Goal: Task Accomplishment & Management: Manage account settings

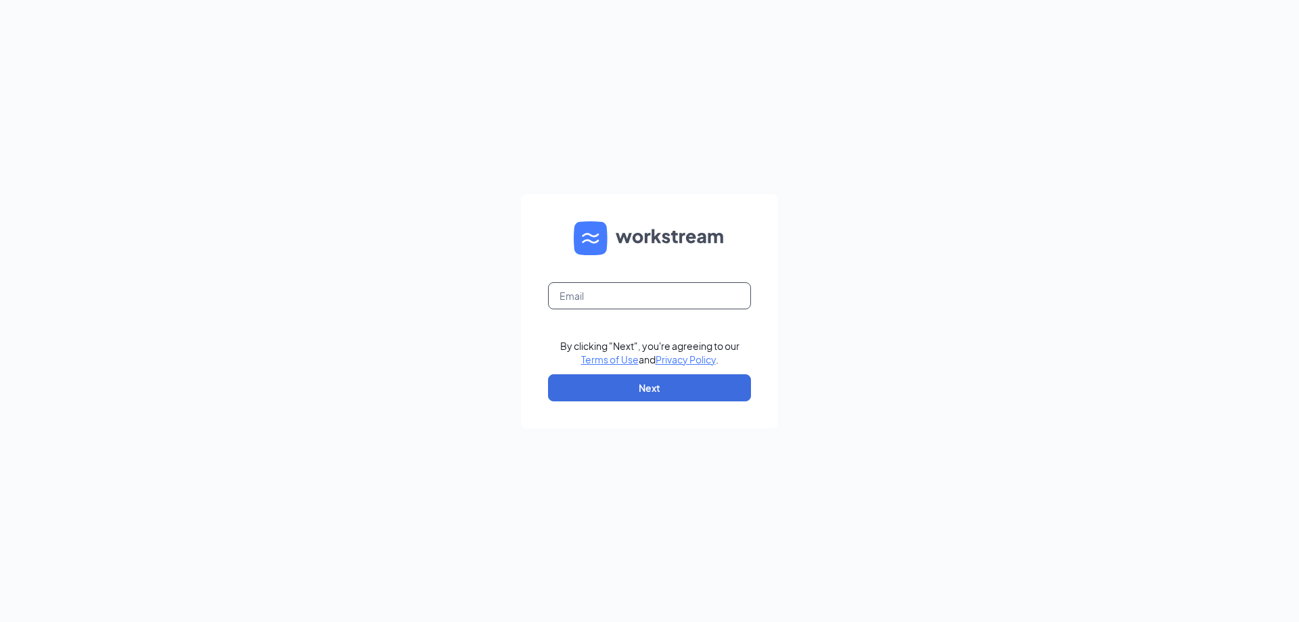
click at [652, 301] on input "text" at bounding box center [649, 295] width 203 height 27
type input "[EMAIL_ADDRESS][DOMAIN_NAME]"
click at [627, 398] on button "Next" at bounding box center [649, 387] width 203 height 27
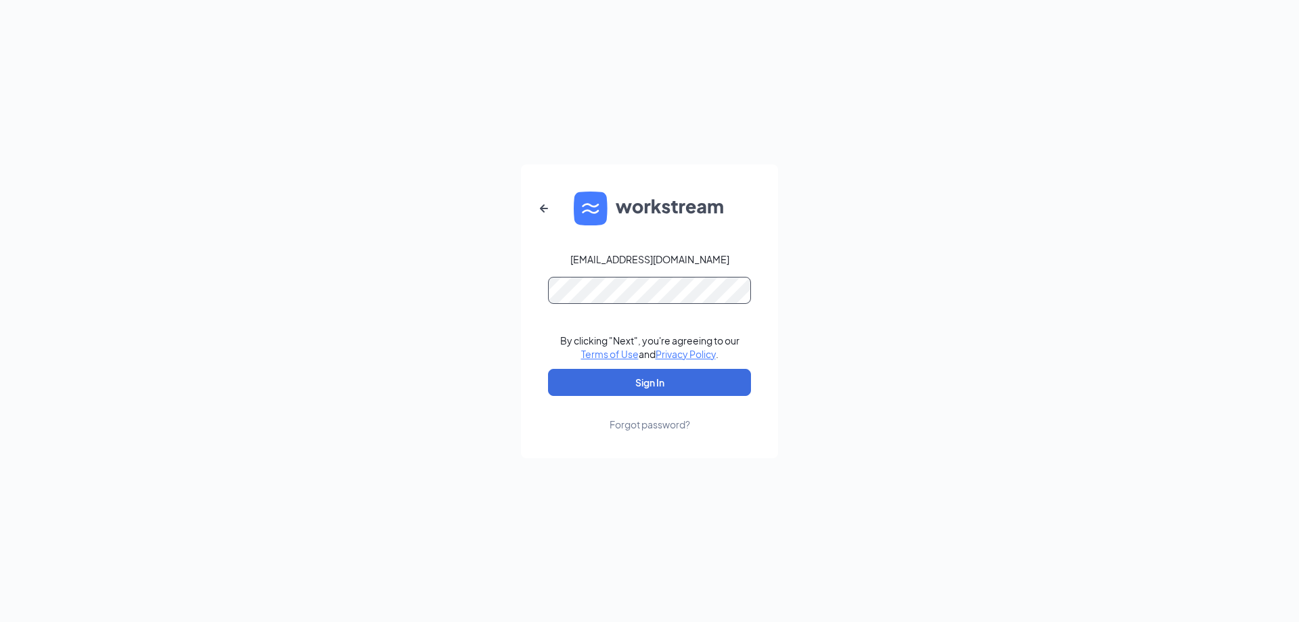
click at [548, 369] on button "Sign In" at bounding box center [649, 382] width 203 height 27
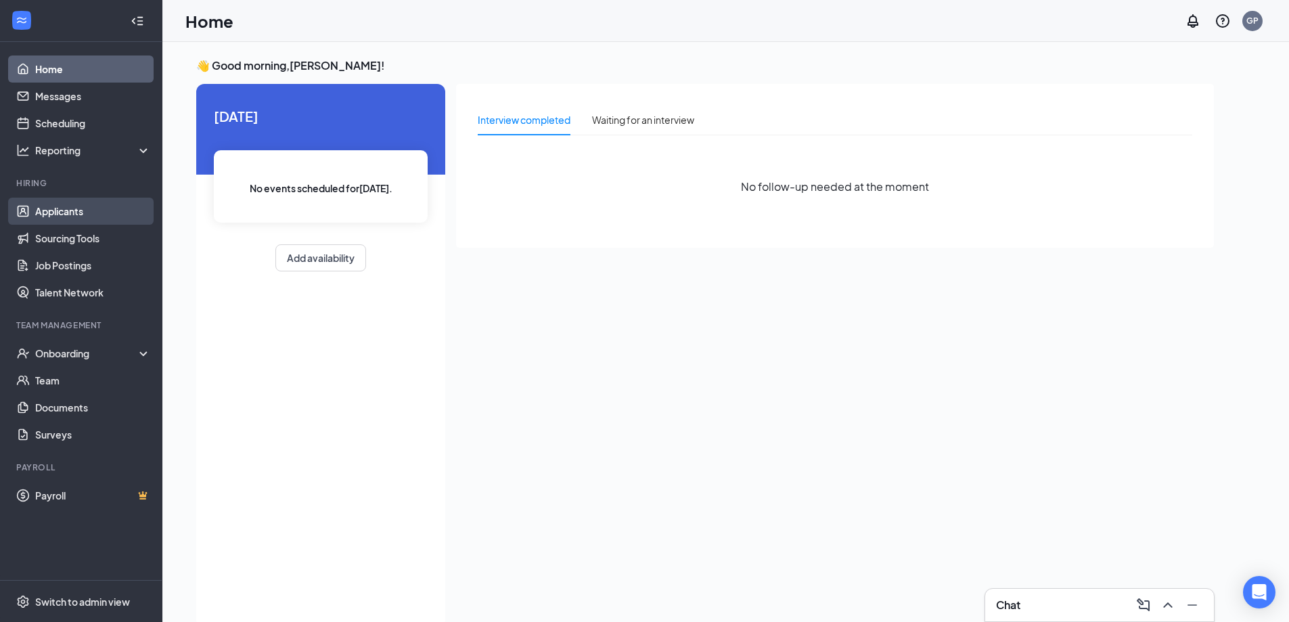
click at [81, 216] on link "Applicants" at bounding box center [93, 211] width 116 height 27
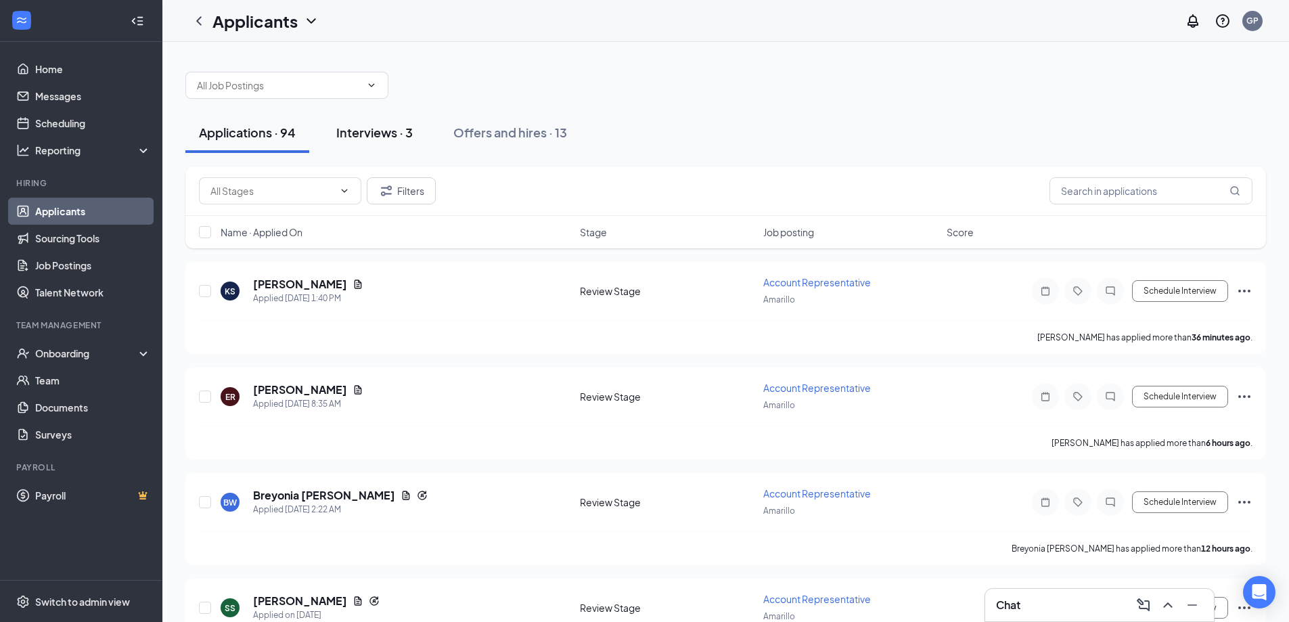
click at [370, 125] on div "Interviews · 3" at bounding box center [374, 132] width 76 height 17
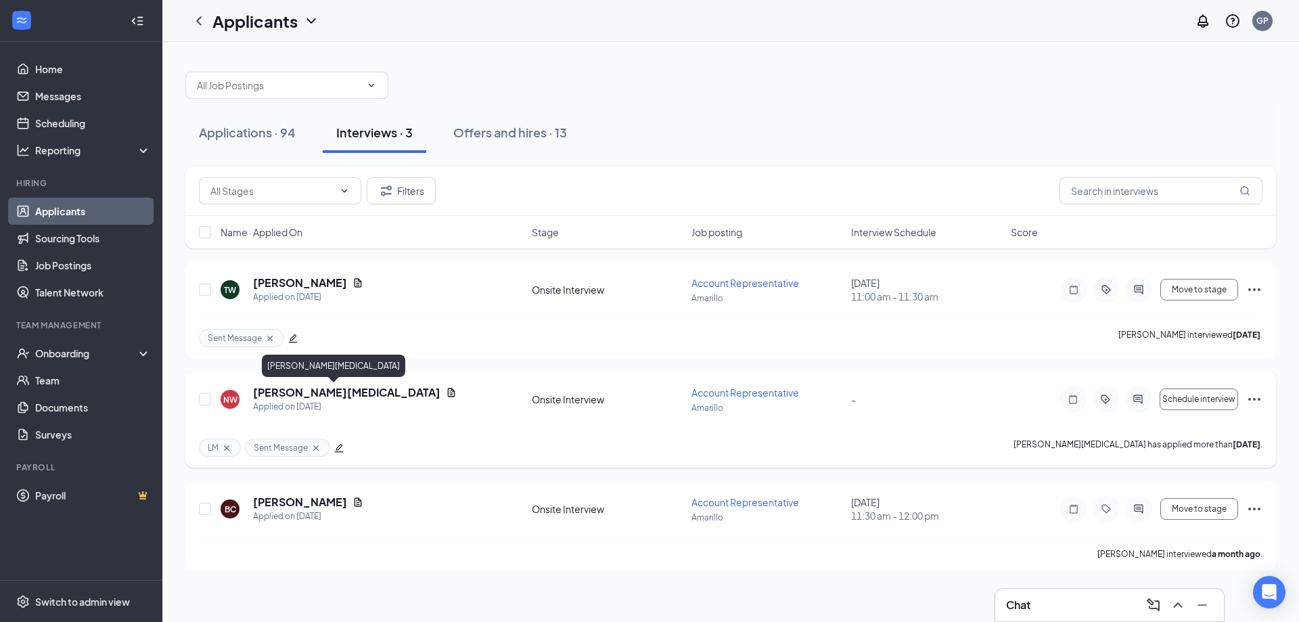
click at [283, 386] on h5 "[PERSON_NAME][MEDICAL_DATA]" at bounding box center [346, 392] width 187 height 15
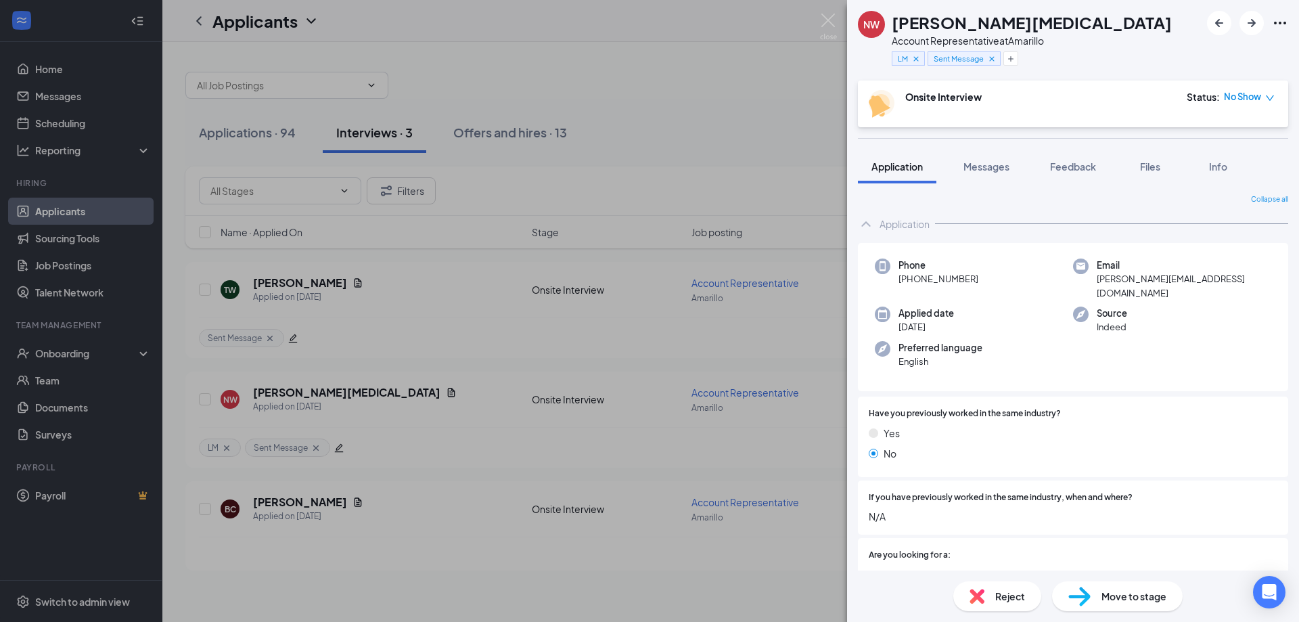
click at [1014, 595] on span "Reject" at bounding box center [1010, 596] width 30 height 15
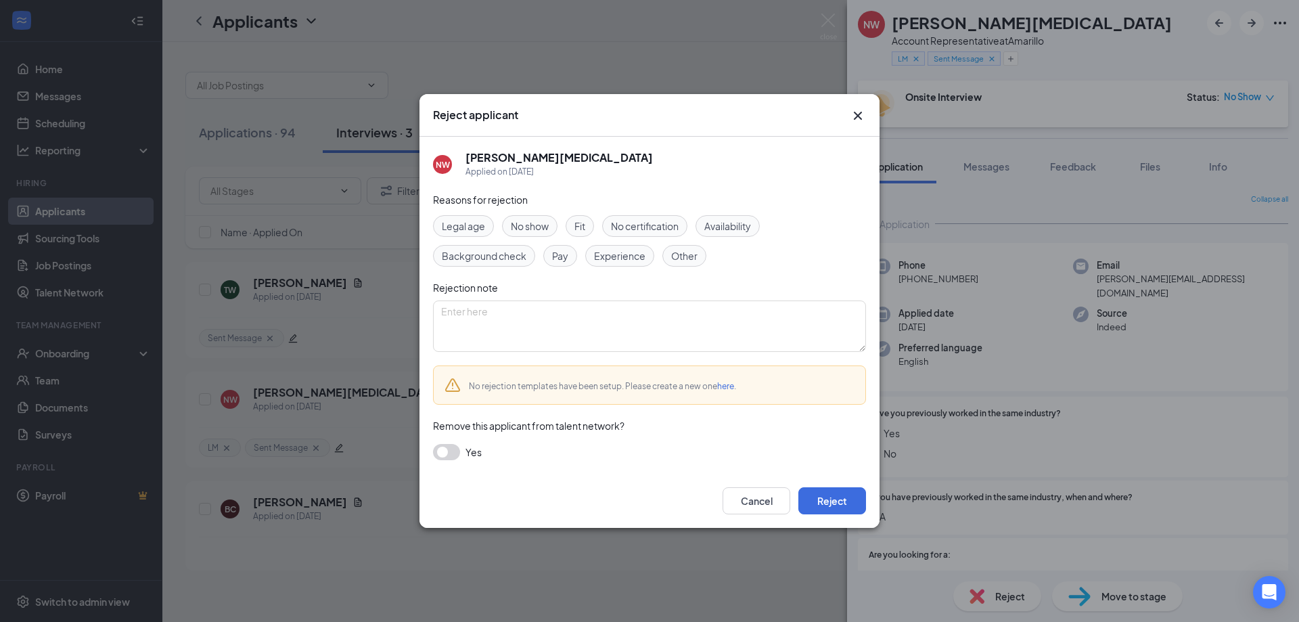
click at [537, 230] on span "No show" at bounding box center [530, 226] width 38 height 15
click at [832, 505] on button "Reject" at bounding box center [832, 500] width 68 height 27
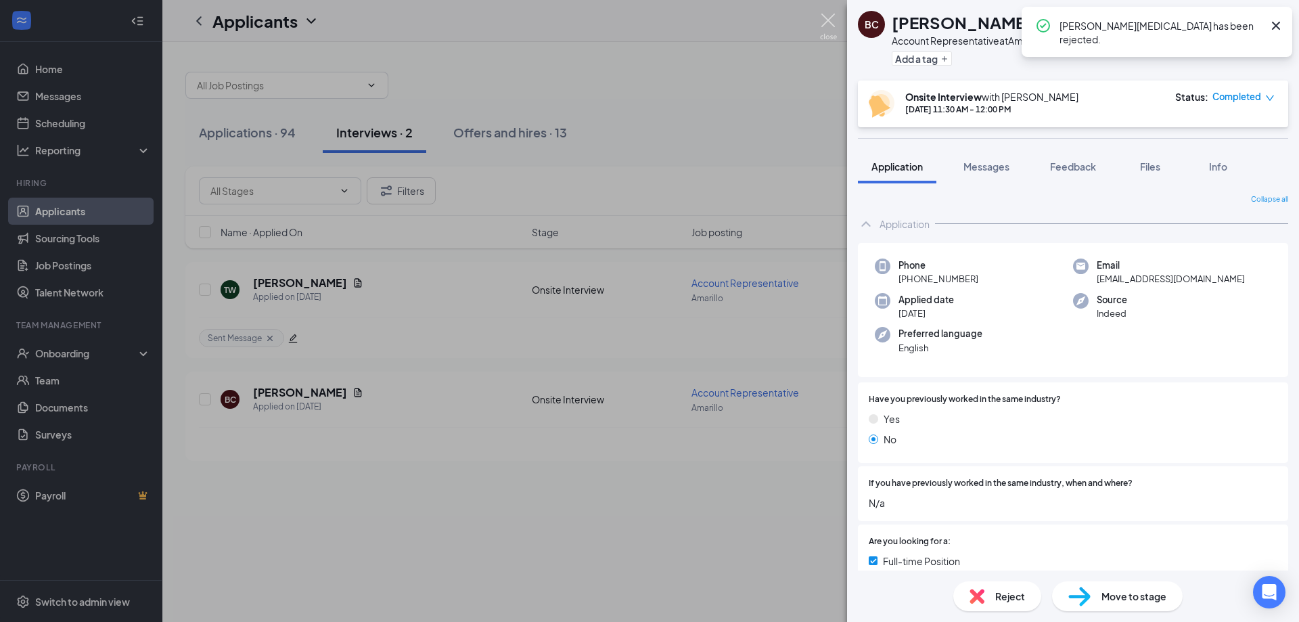
click at [823, 16] on img at bounding box center [828, 27] width 17 height 26
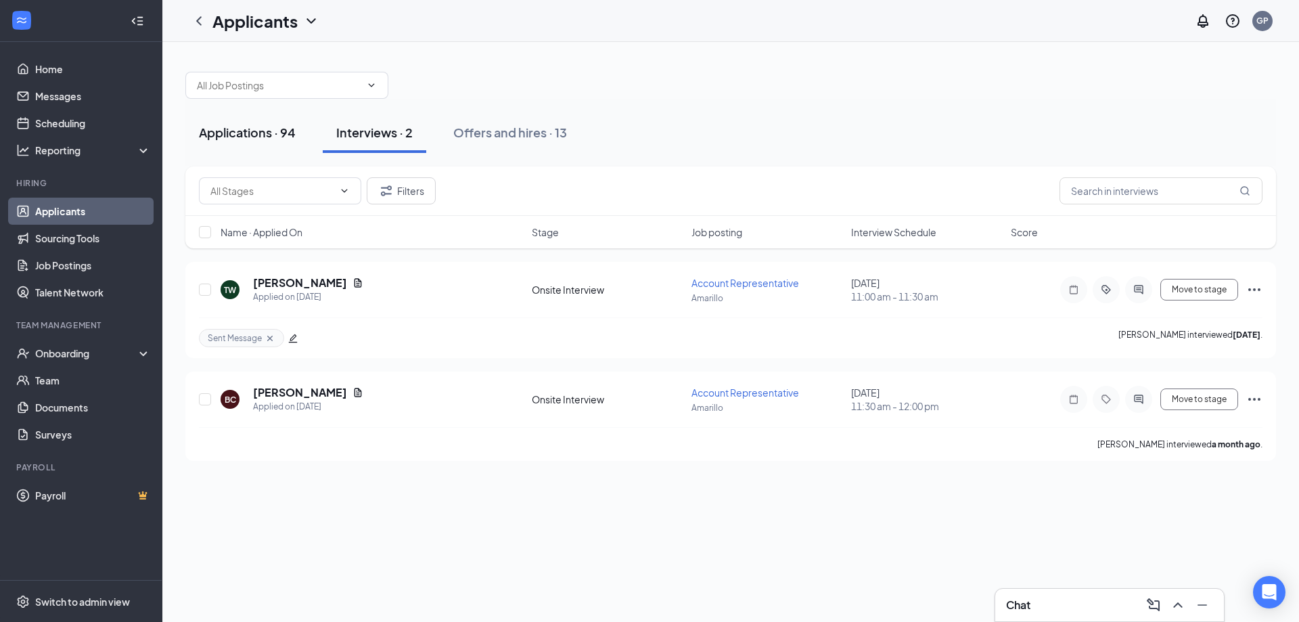
click at [264, 122] on button "Applications · 94" at bounding box center [247, 132] width 124 height 41
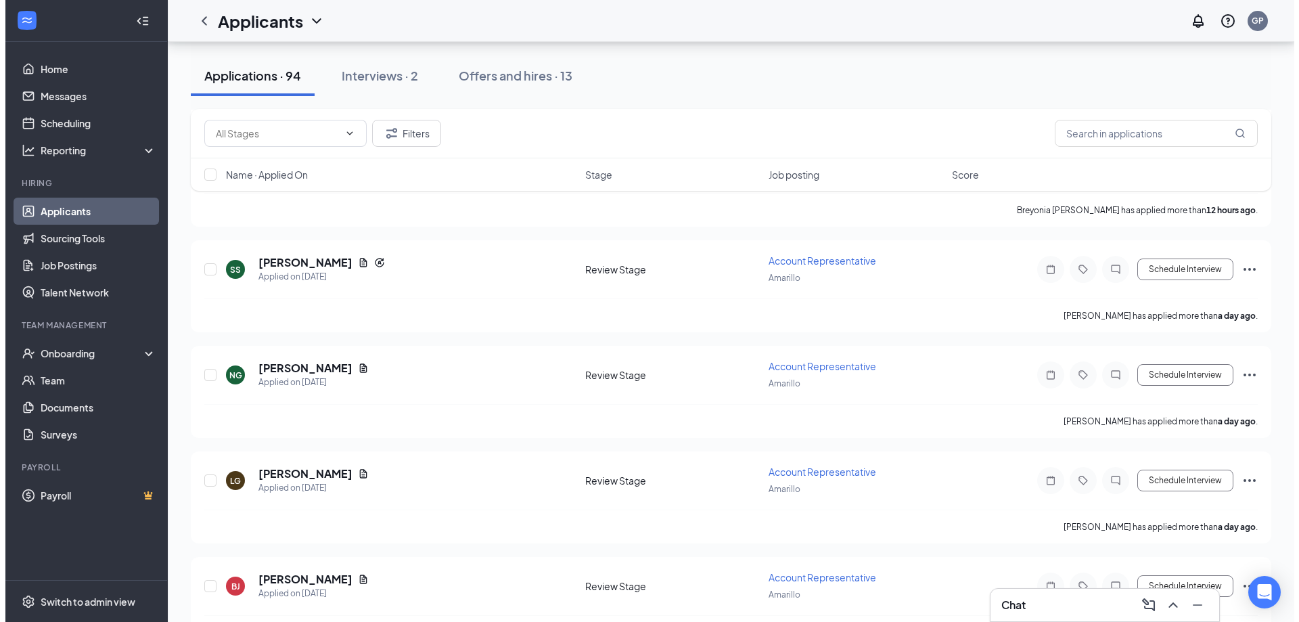
scroll to position [406, 0]
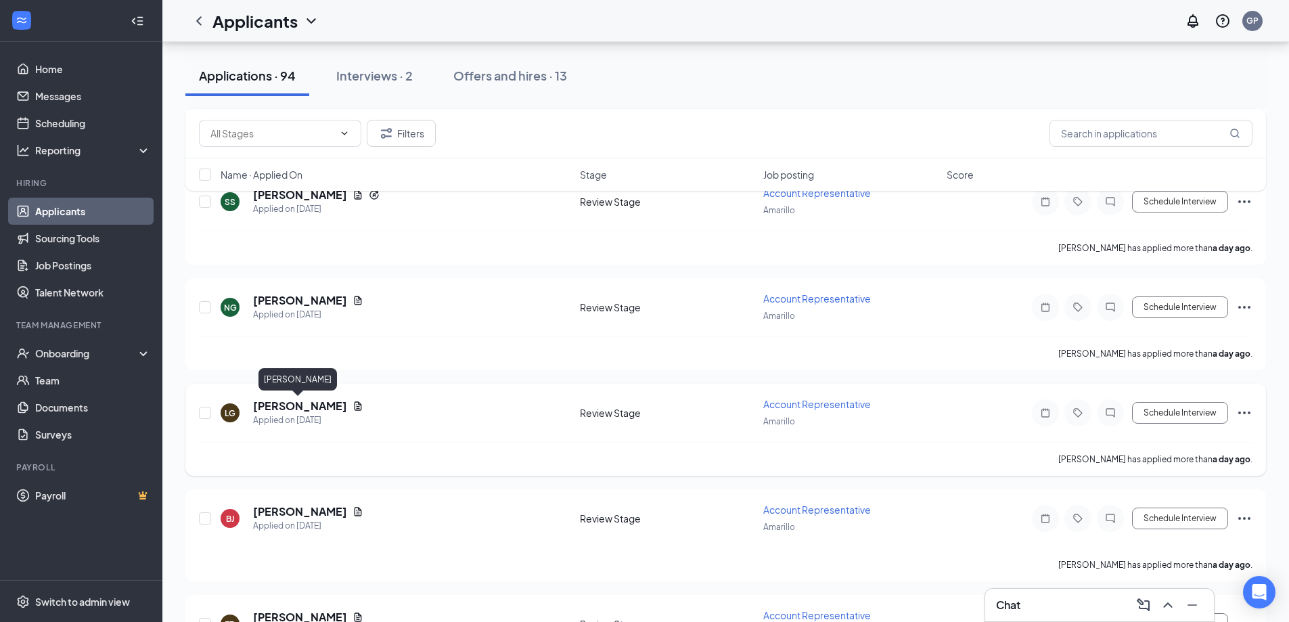
click at [319, 409] on h5 "[PERSON_NAME]" at bounding box center [300, 405] width 94 height 15
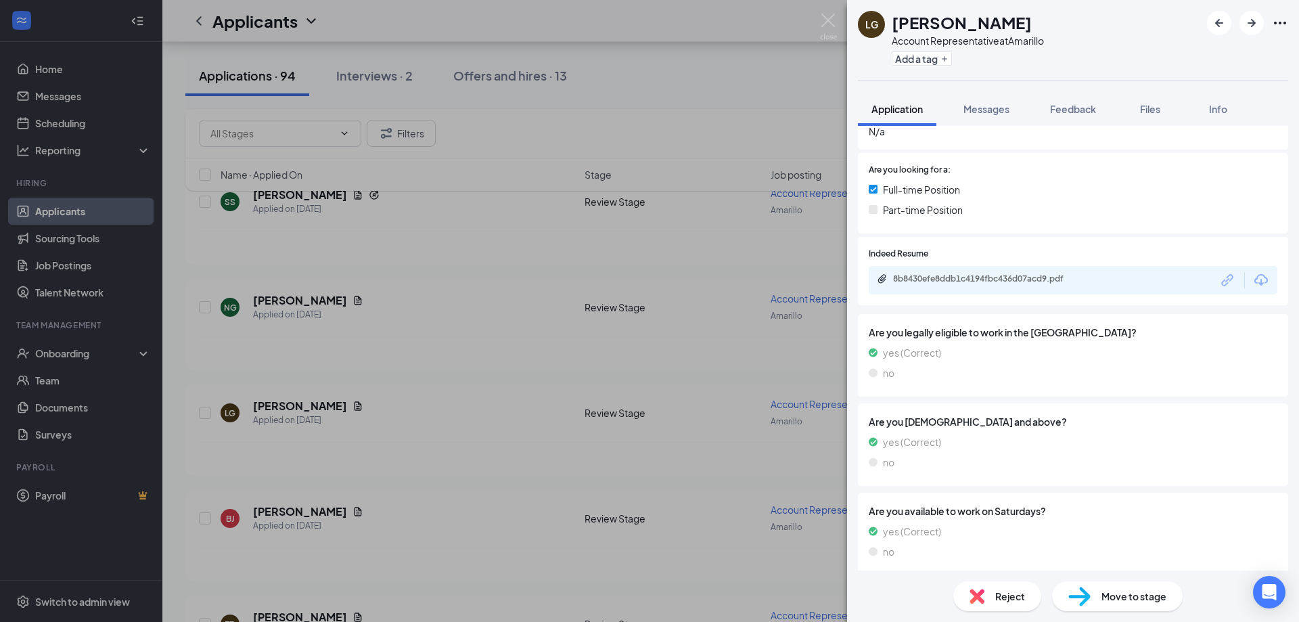
scroll to position [317, 0]
click at [1001, 280] on div "8b8430efe8ddb1c4194fbc436d07acd9.pdf" at bounding box center [987, 276] width 189 height 11
click at [1024, 589] on span "Reject" at bounding box center [1010, 596] width 30 height 15
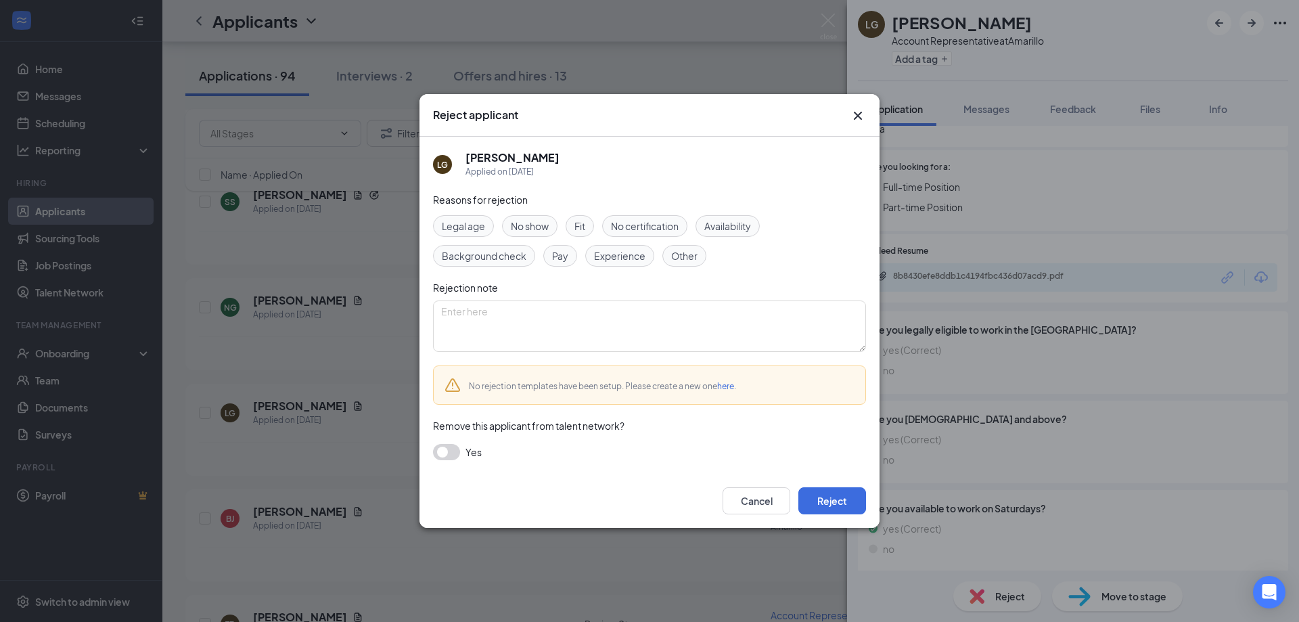
click at [632, 258] on span "Experience" at bounding box center [619, 255] width 51 height 15
click at [832, 493] on button "Reject" at bounding box center [832, 500] width 68 height 27
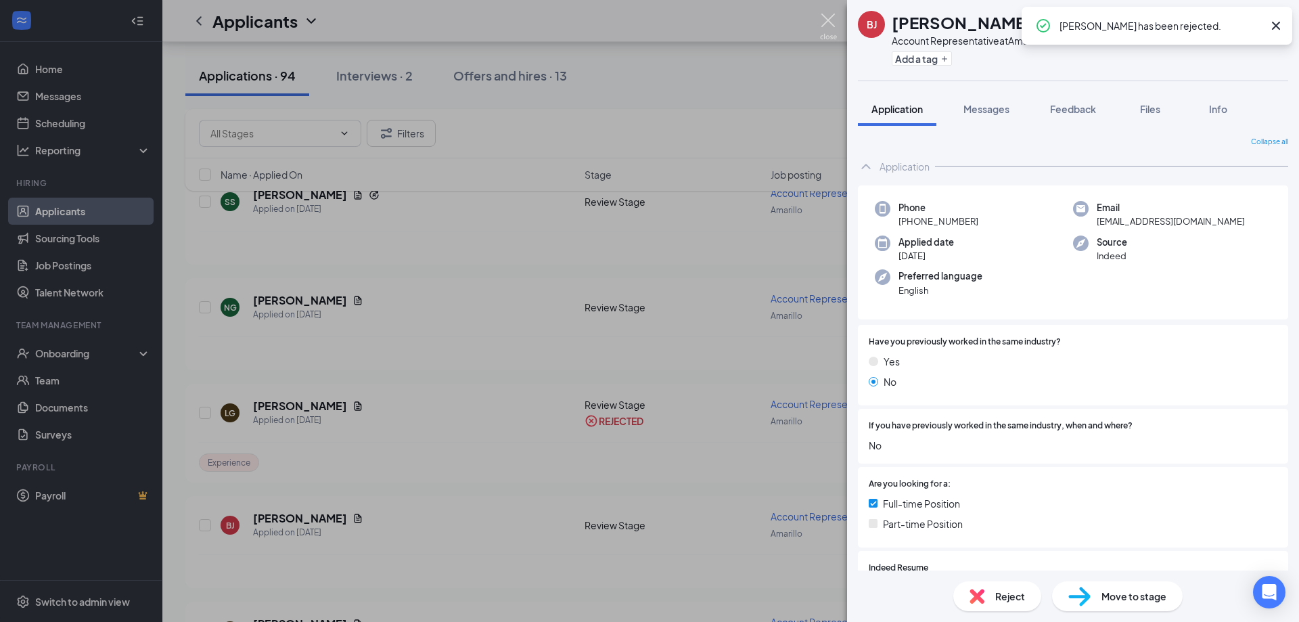
click at [831, 20] on img at bounding box center [828, 27] width 17 height 26
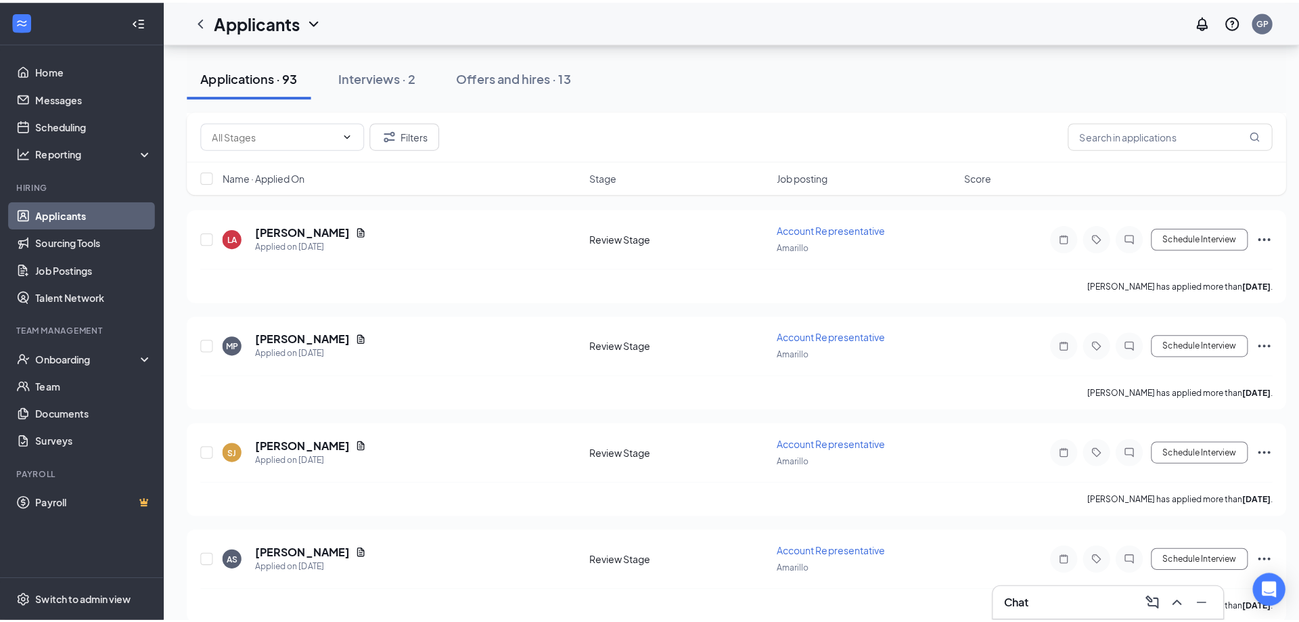
scroll to position [1353, 0]
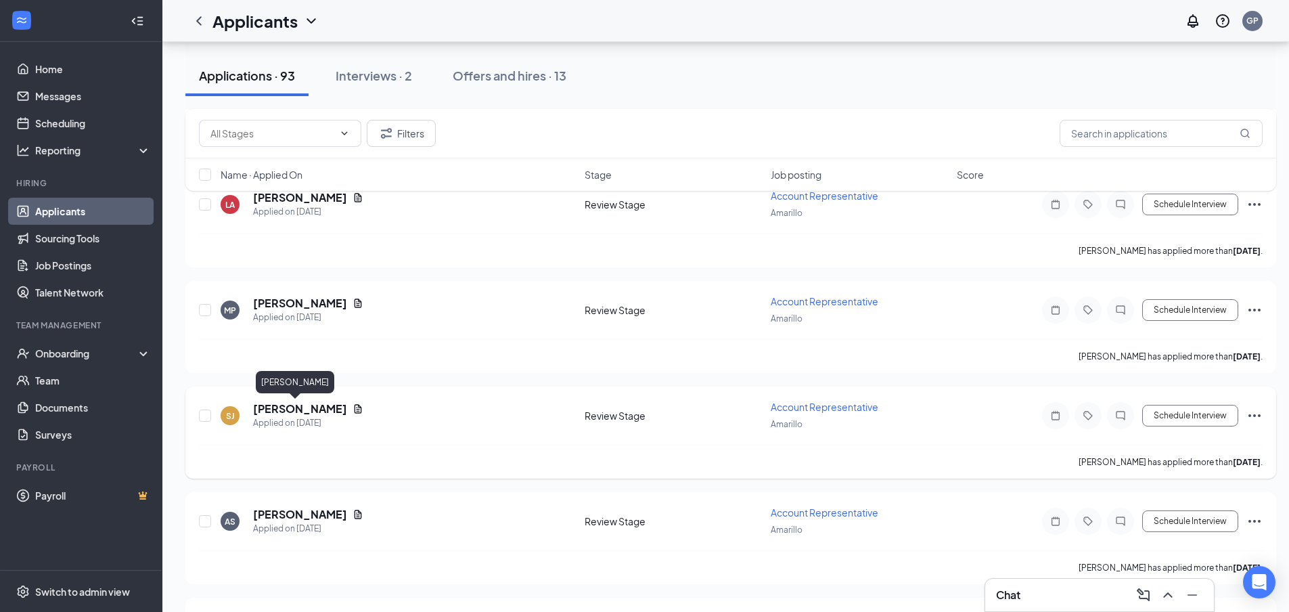
click at [269, 411] on h5 "[PERSON_NAME]" at bounding box center [300, 408] width 94 height 15
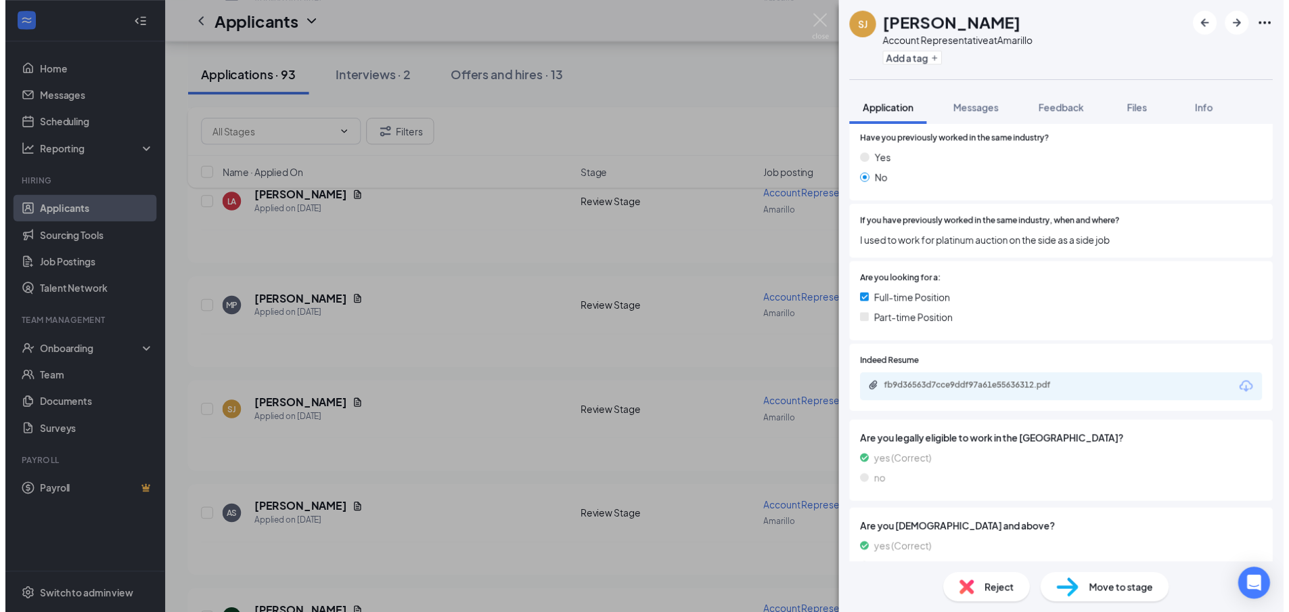
scroll to position [203, 0]
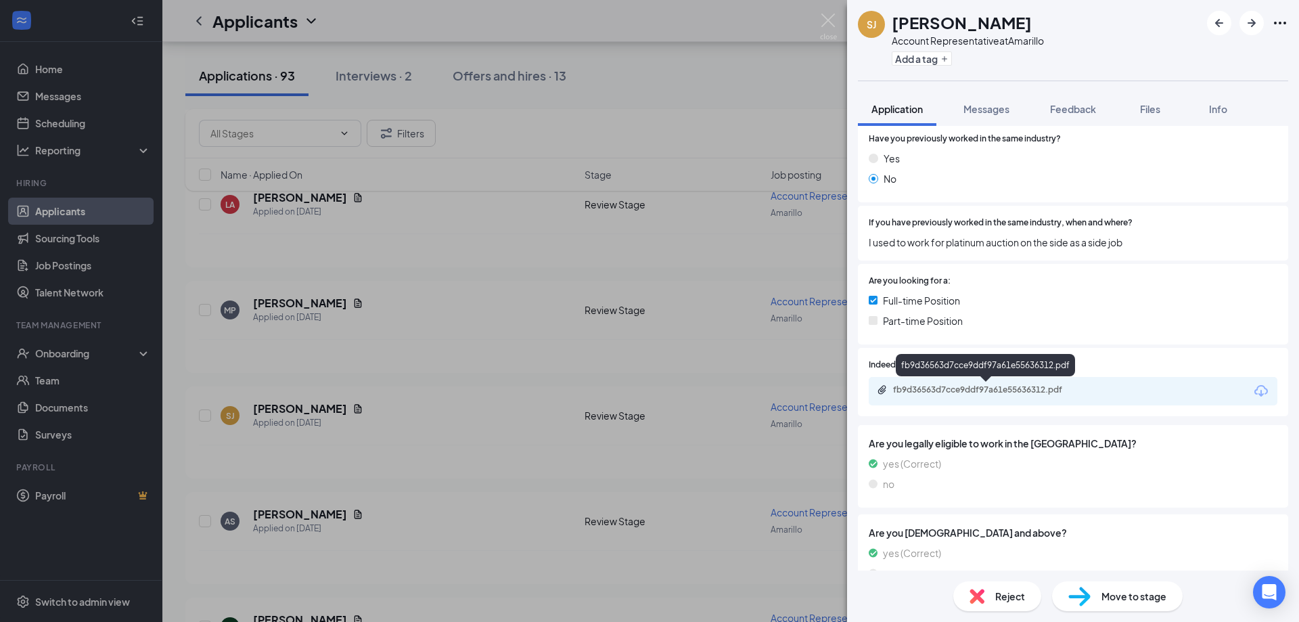
click at [989, 389] on div "fb9d36563d7cce9ddf97a61e55636312.pdf" at bounding box center [987, 389] width 189 height 11
click at [831, 20] on img at bounding box center [828, 27] width 17 height 26
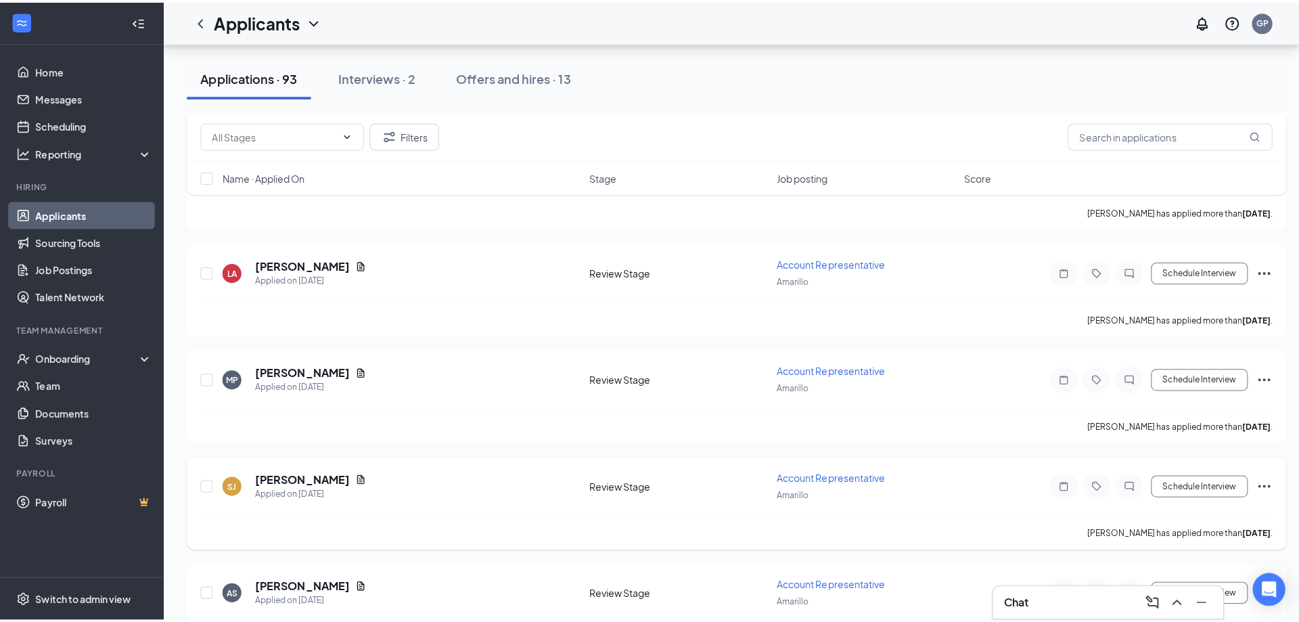
scroll to position [1353, 0]
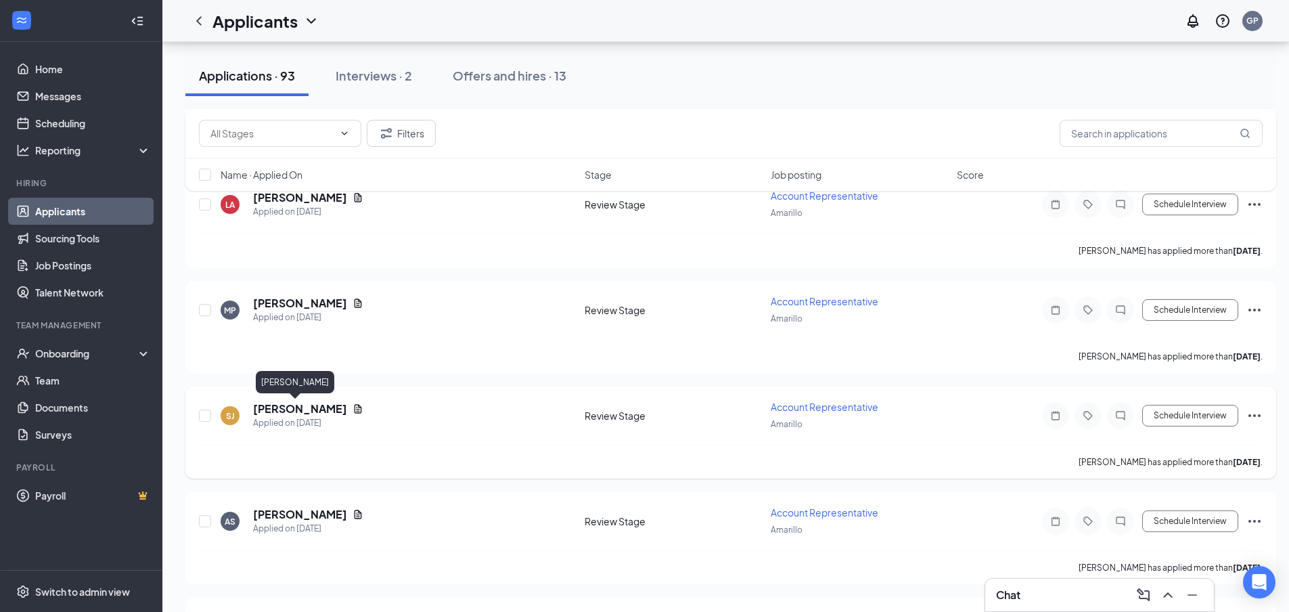
click at [283, 414] on h5 "[PERSON_NAME]" at bounding box center [300, 408] width 94 height 15
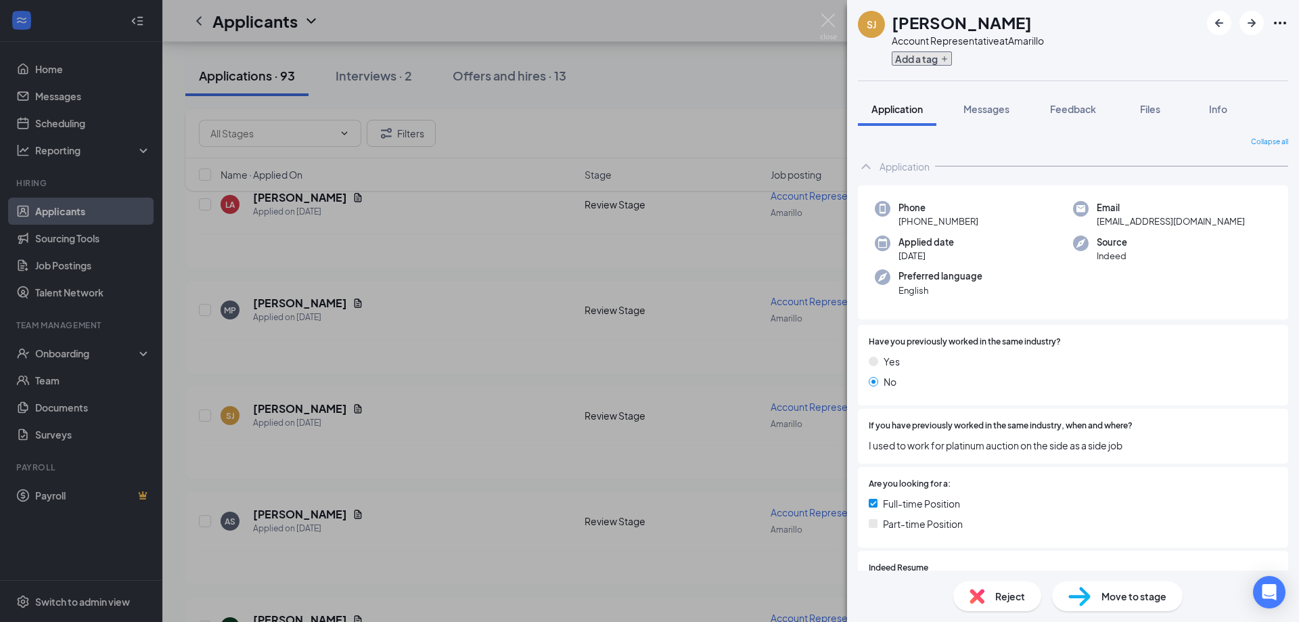
click at [929, 64] on button "Add a tag" at bounding box center [922, 58] width 60 height 14
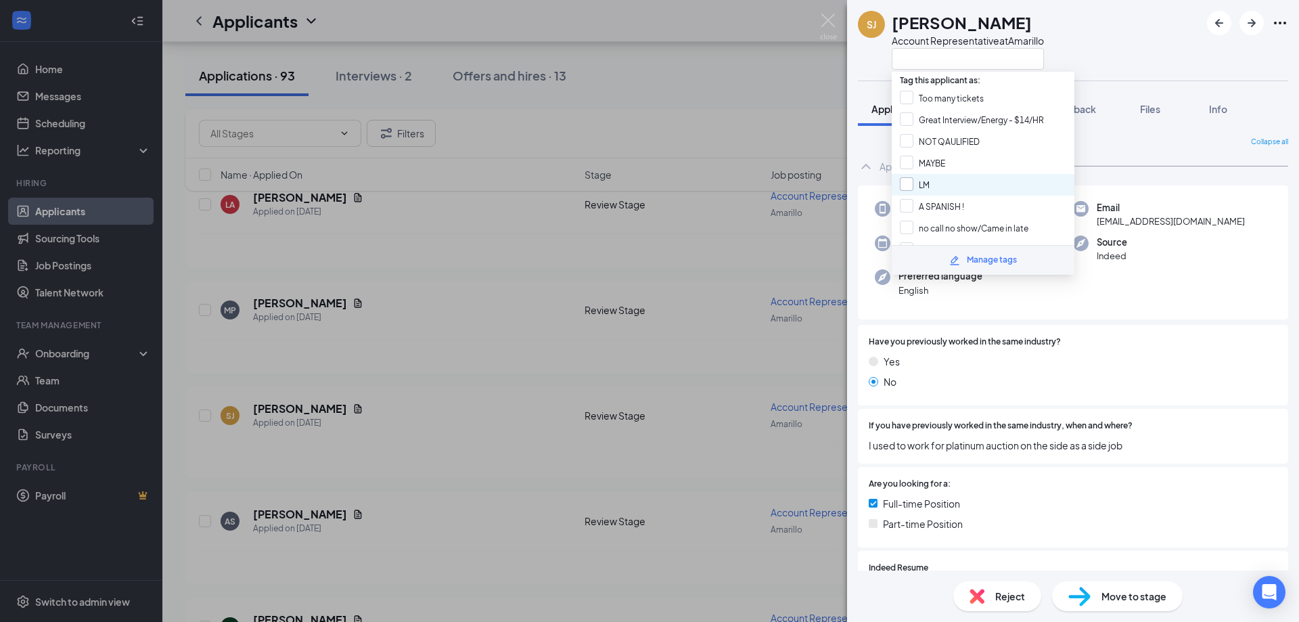
click at [909, 183] on input "LM" at bounding box center [915, 184] width 30 height 15
checkbox input "true"
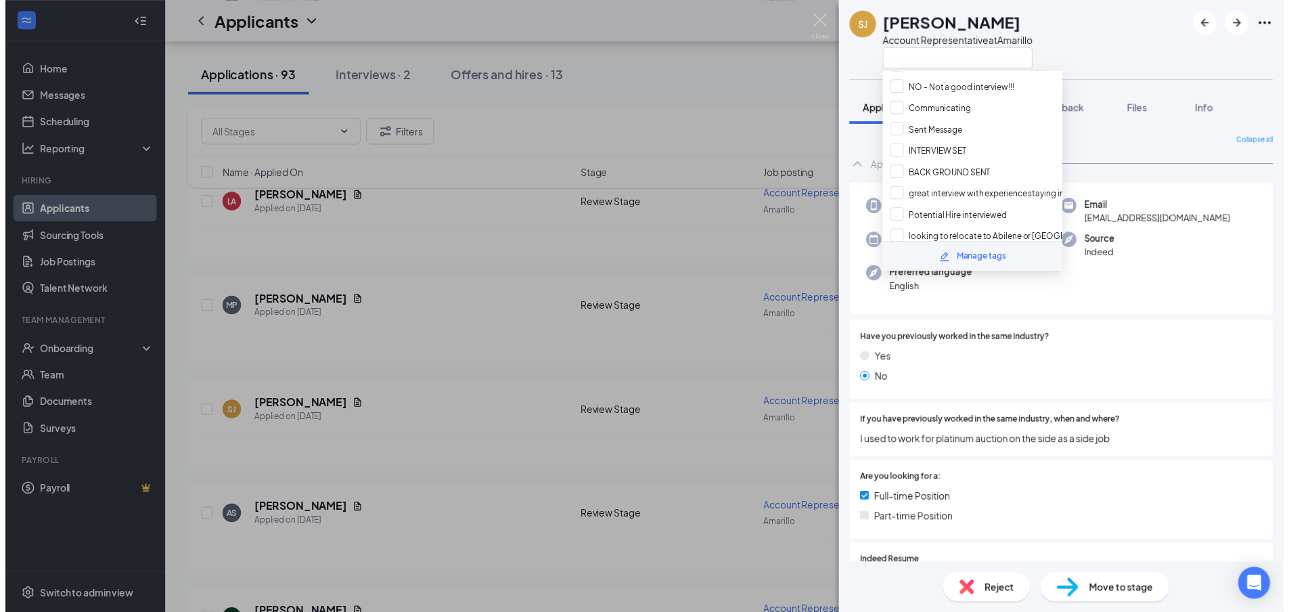
scroll to position [271, 0]
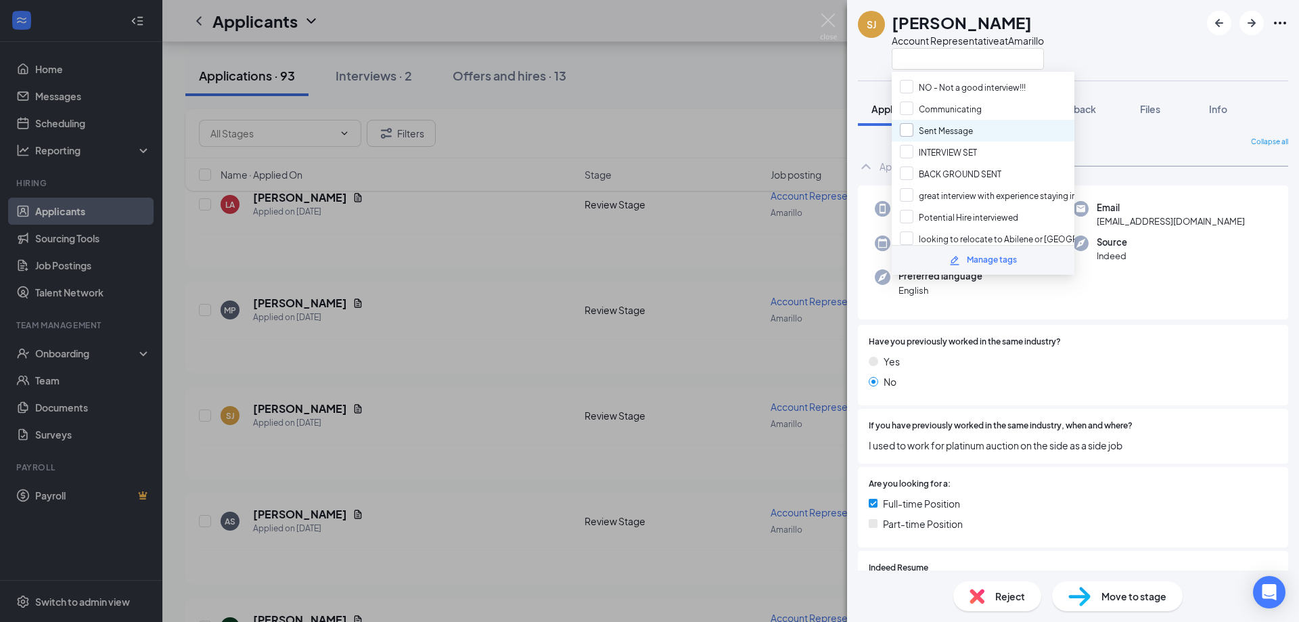
click at [942, 135] on input "Sent Message" at bounding box center [936, 130] width 73 height 15
checkbox input "true"
click at [1136, 67] on div "[PERSON_NAME] Account Representative at [GEOGRAPHIC_DATA]" at bounding box center [1073, 40] width 452 height 81
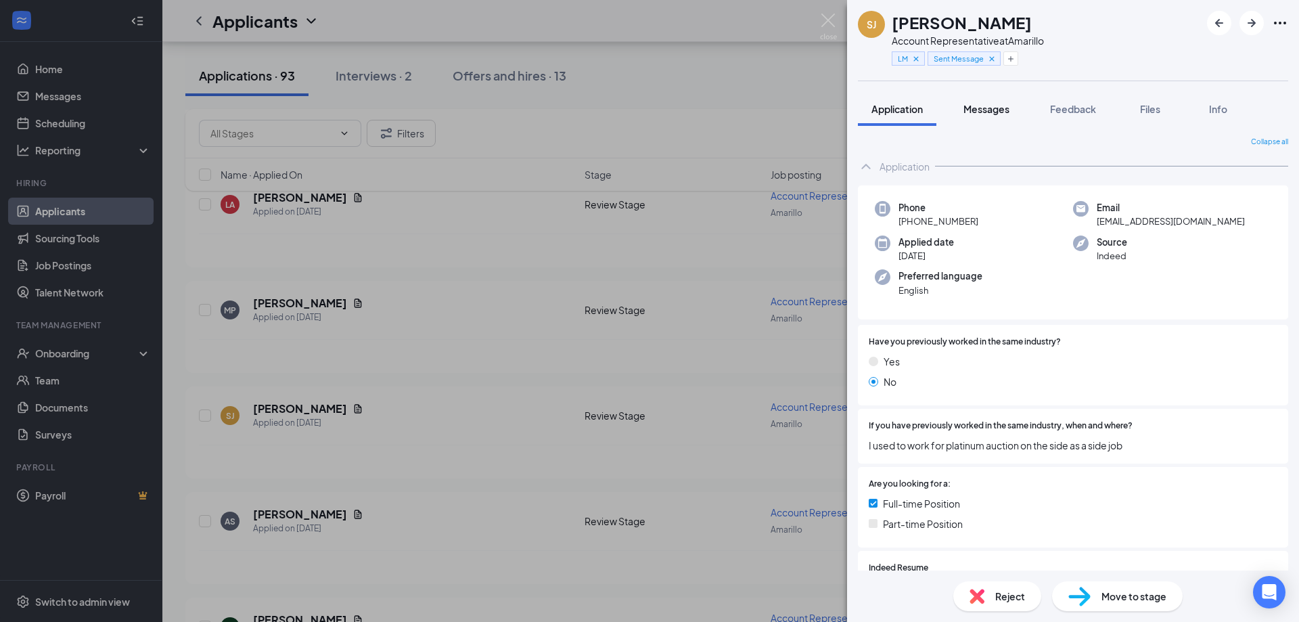
click at [985, 116] on button "Messages" at bounding box center [986, 109] width 73 height 34
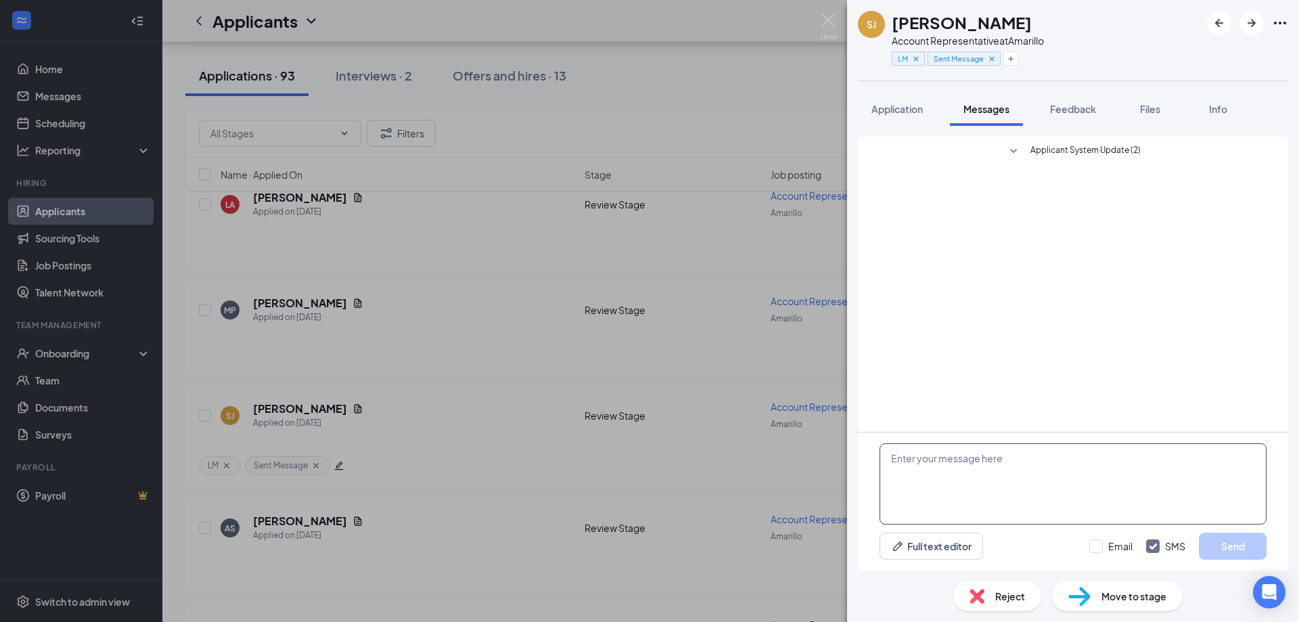
click at [928, 470] on textarea at bounding box center [1073, 483] width 387 height 81
paste textarea "Hey, this is [PERSON_NAME] with the Rent A Center on Western St. ! I received y…"
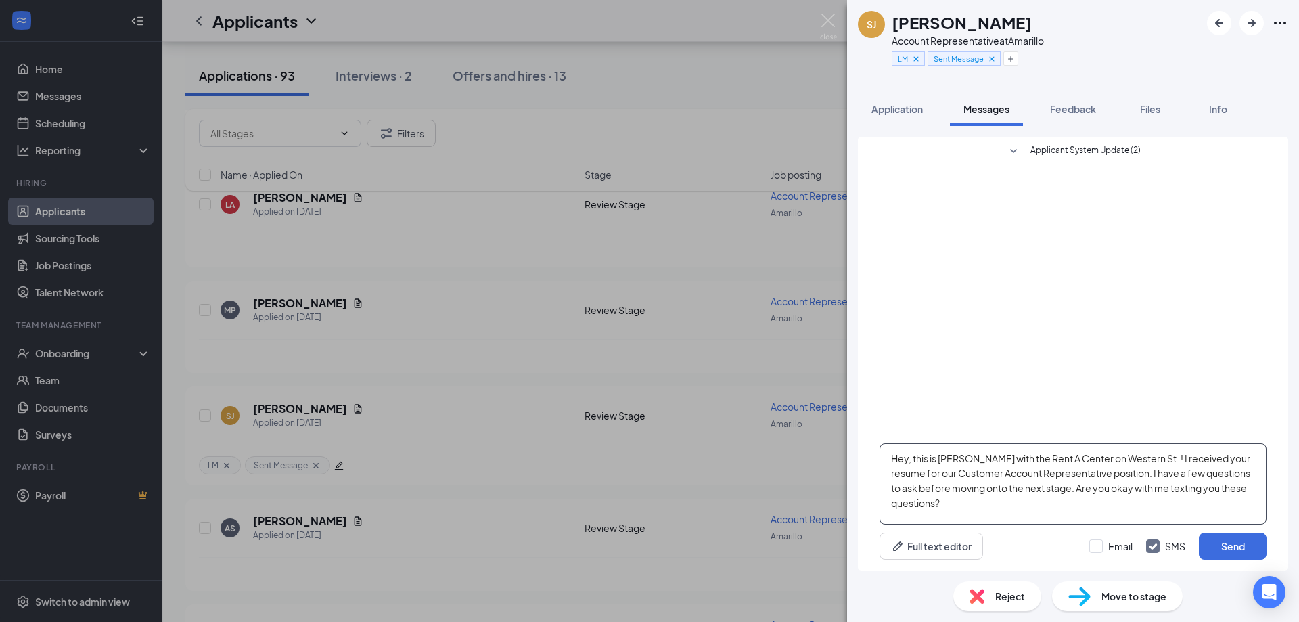
click at [907, 459] on textarea "Hey, this is [PERSON_NAME] with the Rent A Center on Western St. ! I received y…" at bounding box center [1073, 483] width 387 height 81
type textarea "Hey [PERSON_NAME], this is [PERSON_NAME] with the Rent A Center on Western St. …"
click at [1221, 547] on button "Send" at bounding box center [1233, 545] width 68 height 27
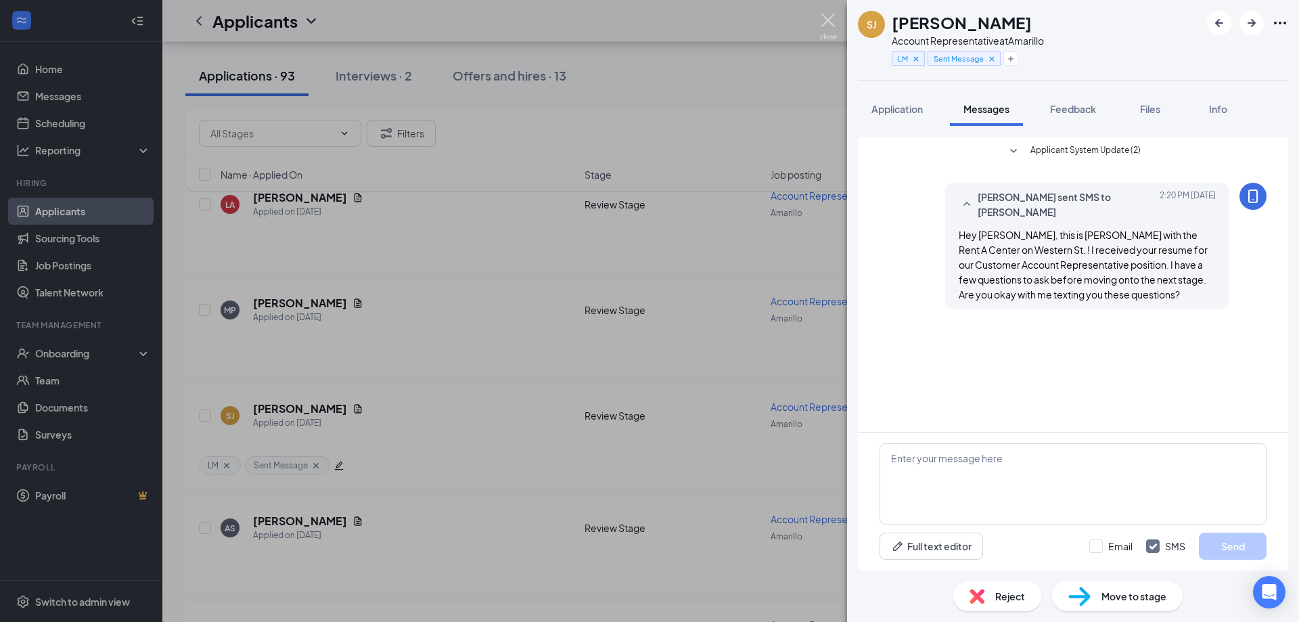
click at [829, 18] on img at bounding box center [828, 27] width 17 height 26
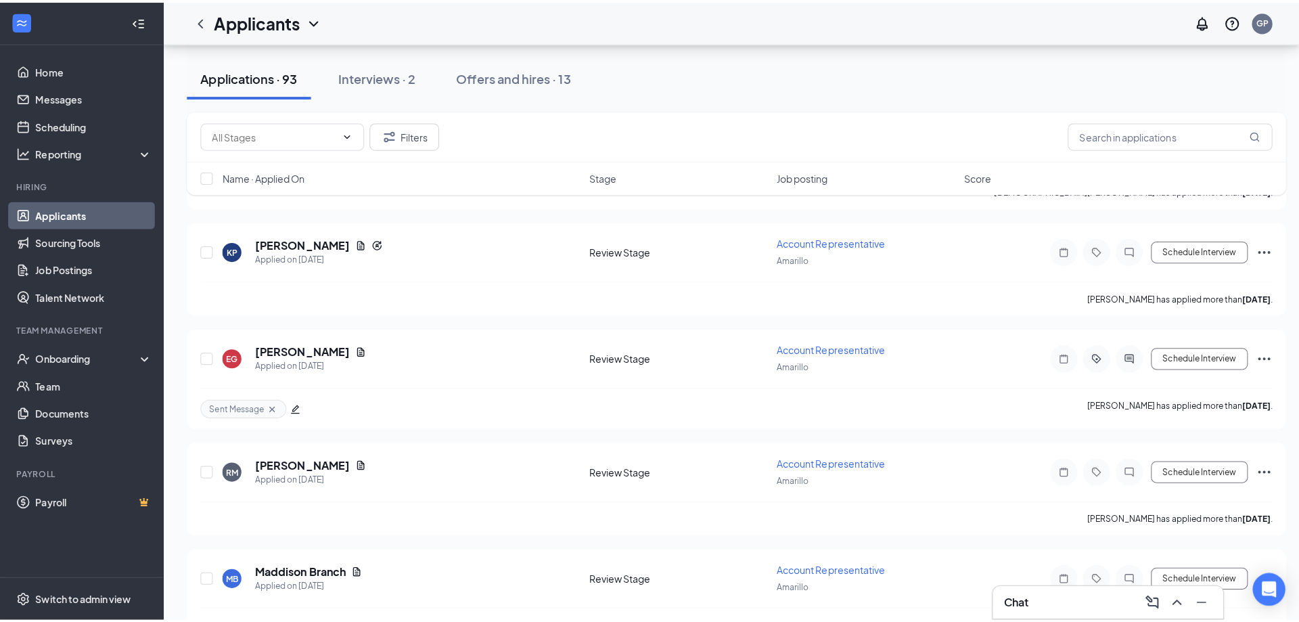
scroll to position [2165, 0]
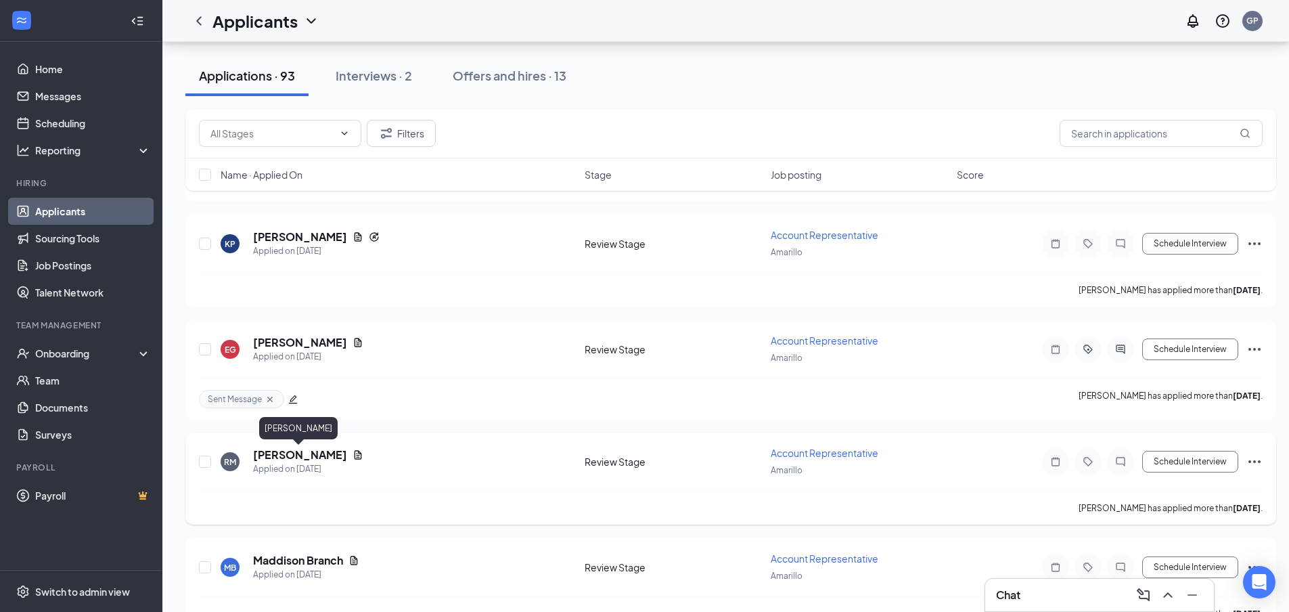
click at [266, 453] on h5 "[PERSON_NAME]" at bounding box center [300, 454] width 94 height 15
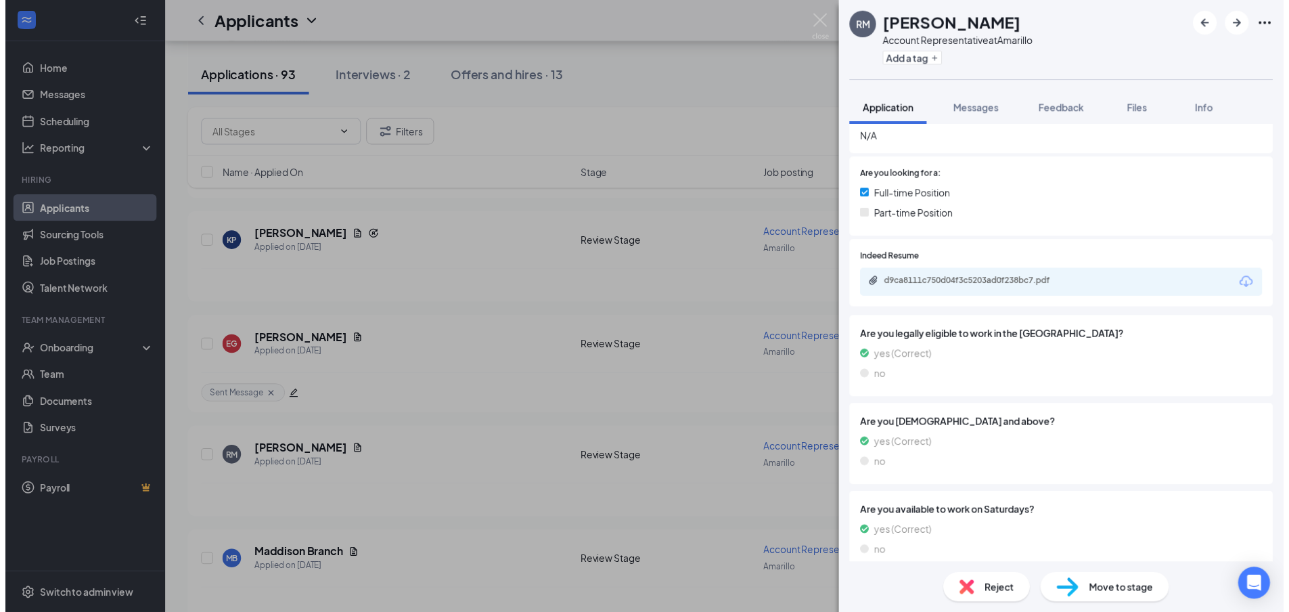
scroll to position [316, 0]
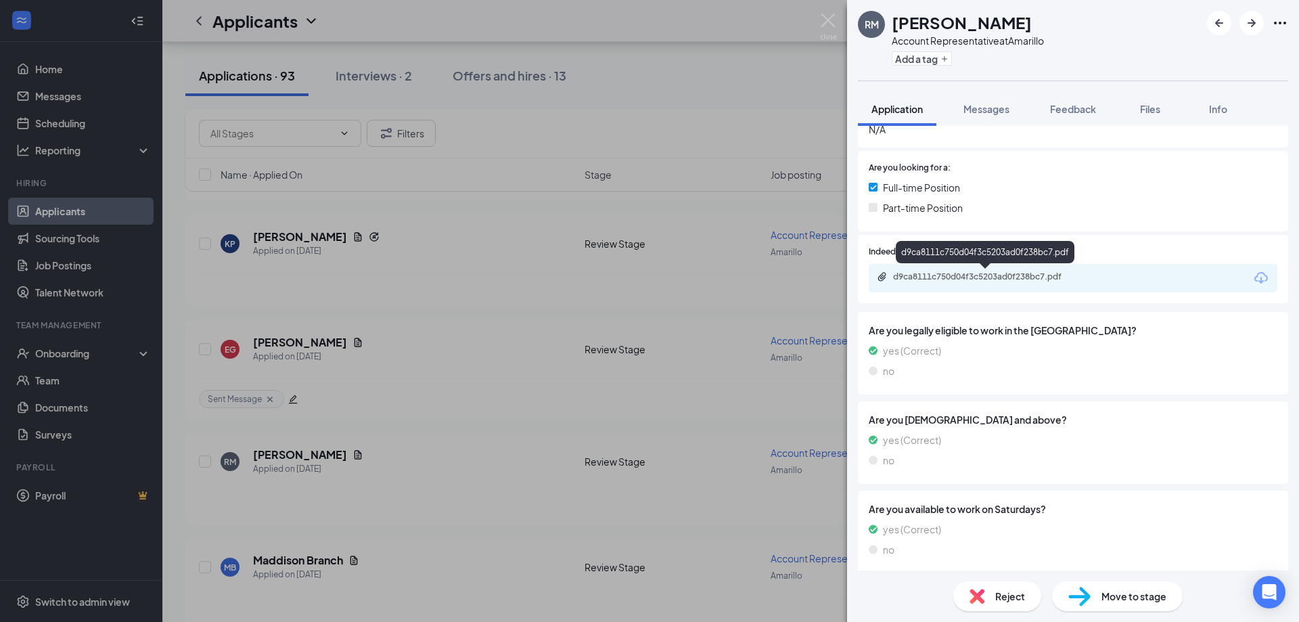
click at [1007, 274] on div "d9ca8111c750d04f3c5203ad0f238bc7.pdf" at bounding box center [987, 276] width 189 height 11
click at [829, 22] on img at bounding box center [828, 27] width 17 height 26
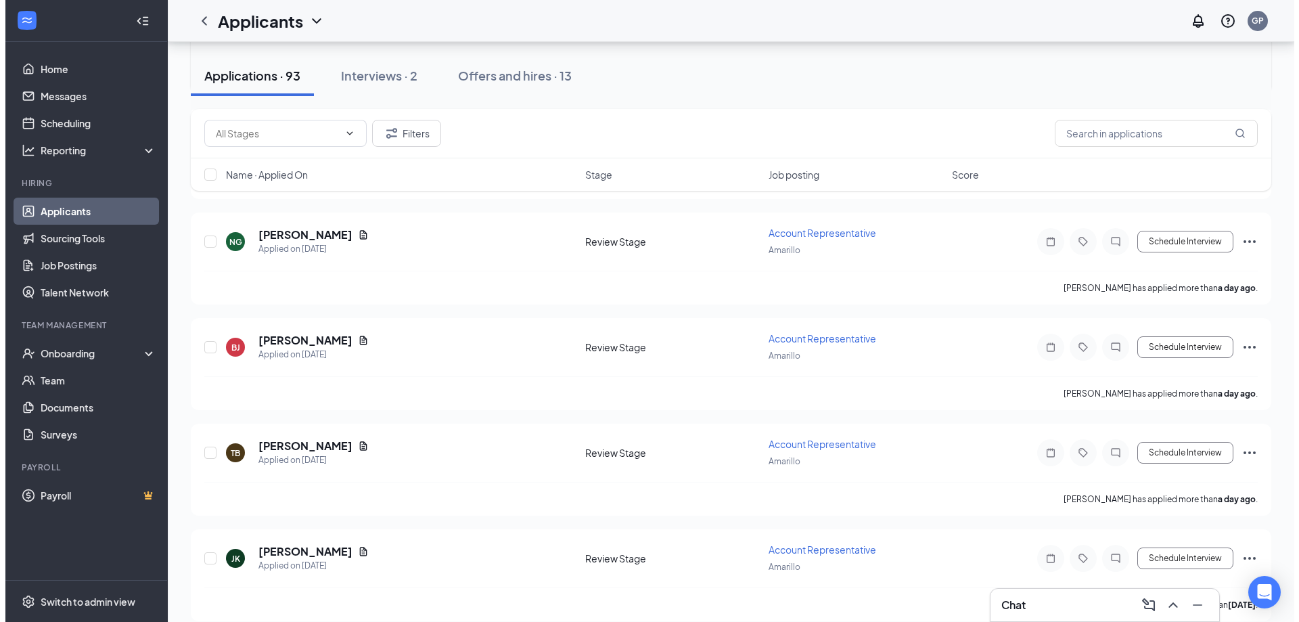
scroll to position [474, 0]
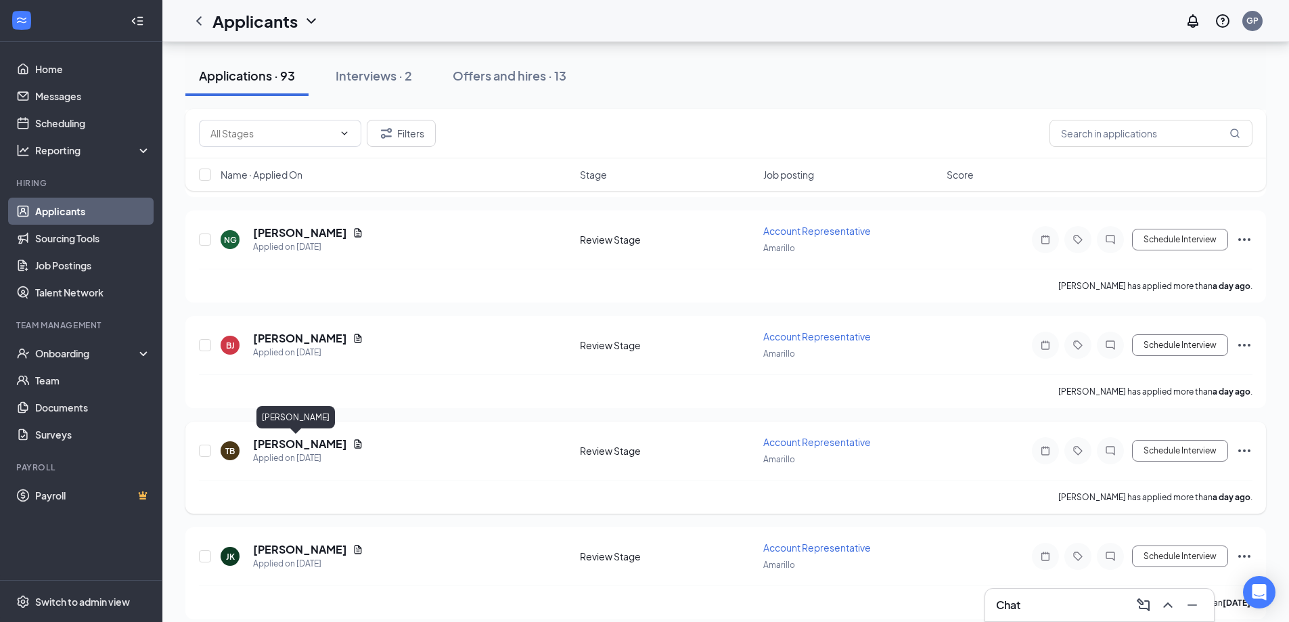
click at [286, 445] on h5 "[PERSON_NAME]" at bounding box center [300, 443] width 94 height 15
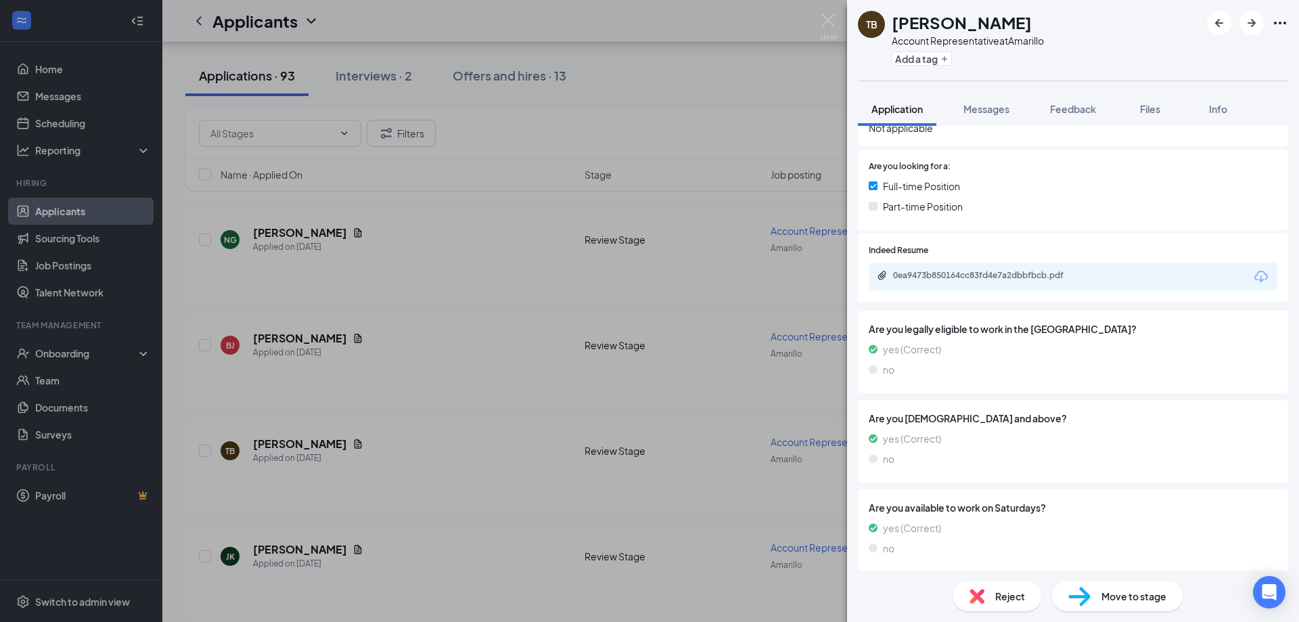
scroll to position [322, 0]
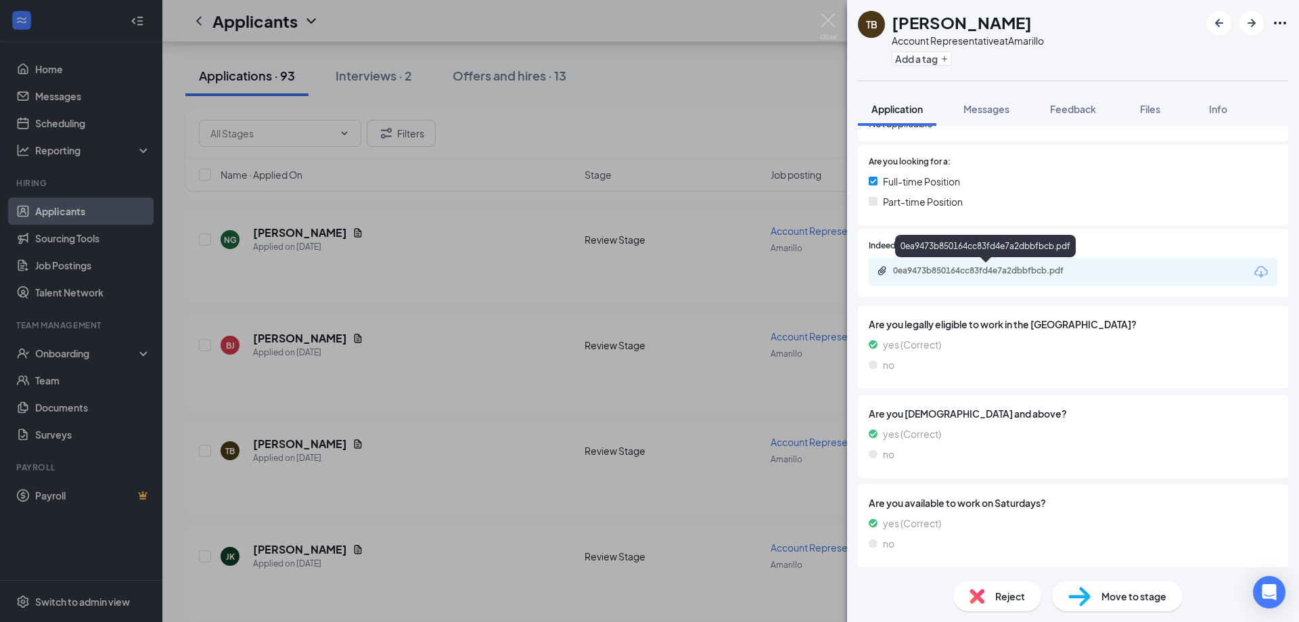
click at [987, 276] on div "0ea9473b850164cc83fd4e7a2dbbfbcb.pdf" at bounding box center [987, 270] width 189 height 11
